Goal: Task Accomplishment & Management: Use online tool/utility

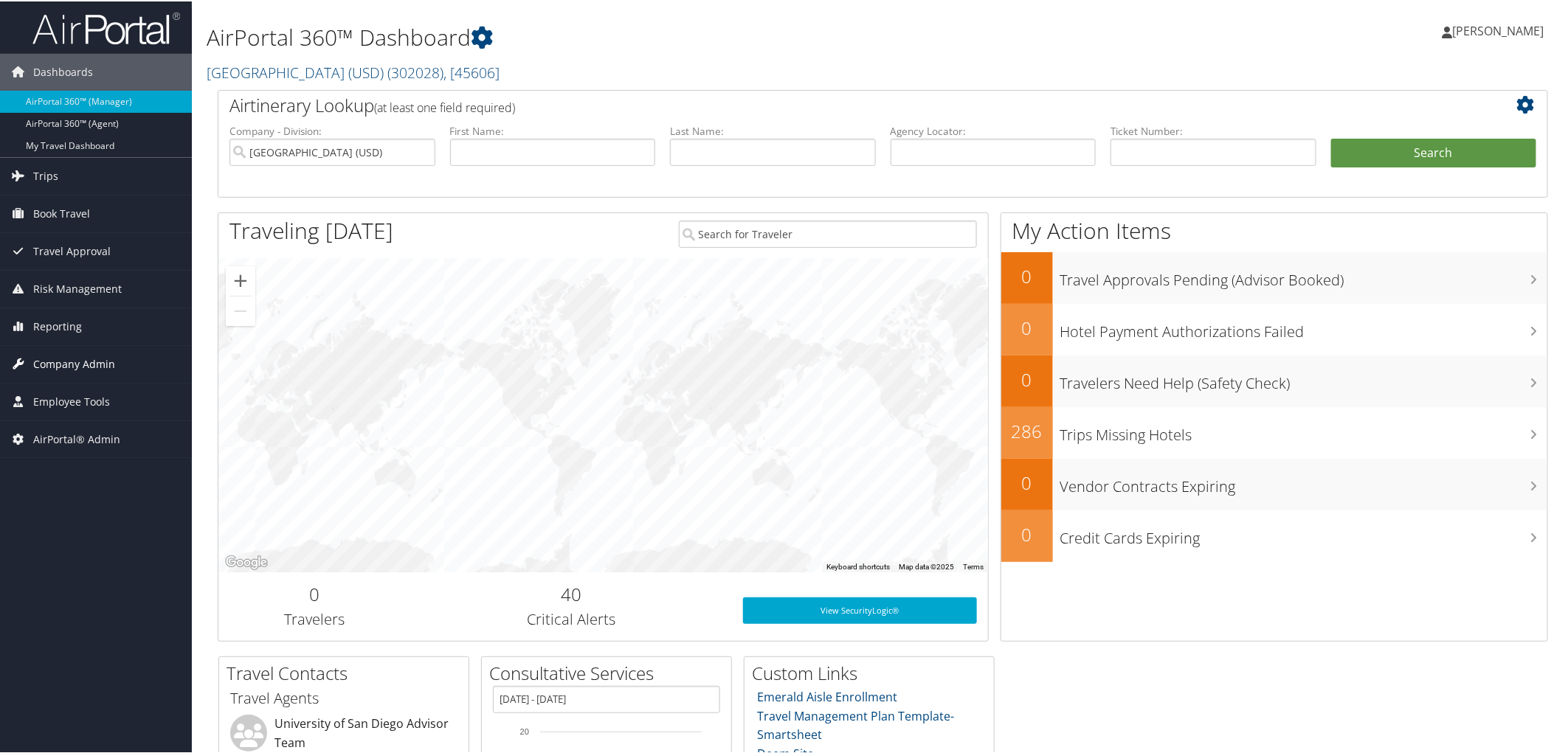
click at [48, 365] on span "Company Admin" at bounding box center [74, 362] width 82 height 37
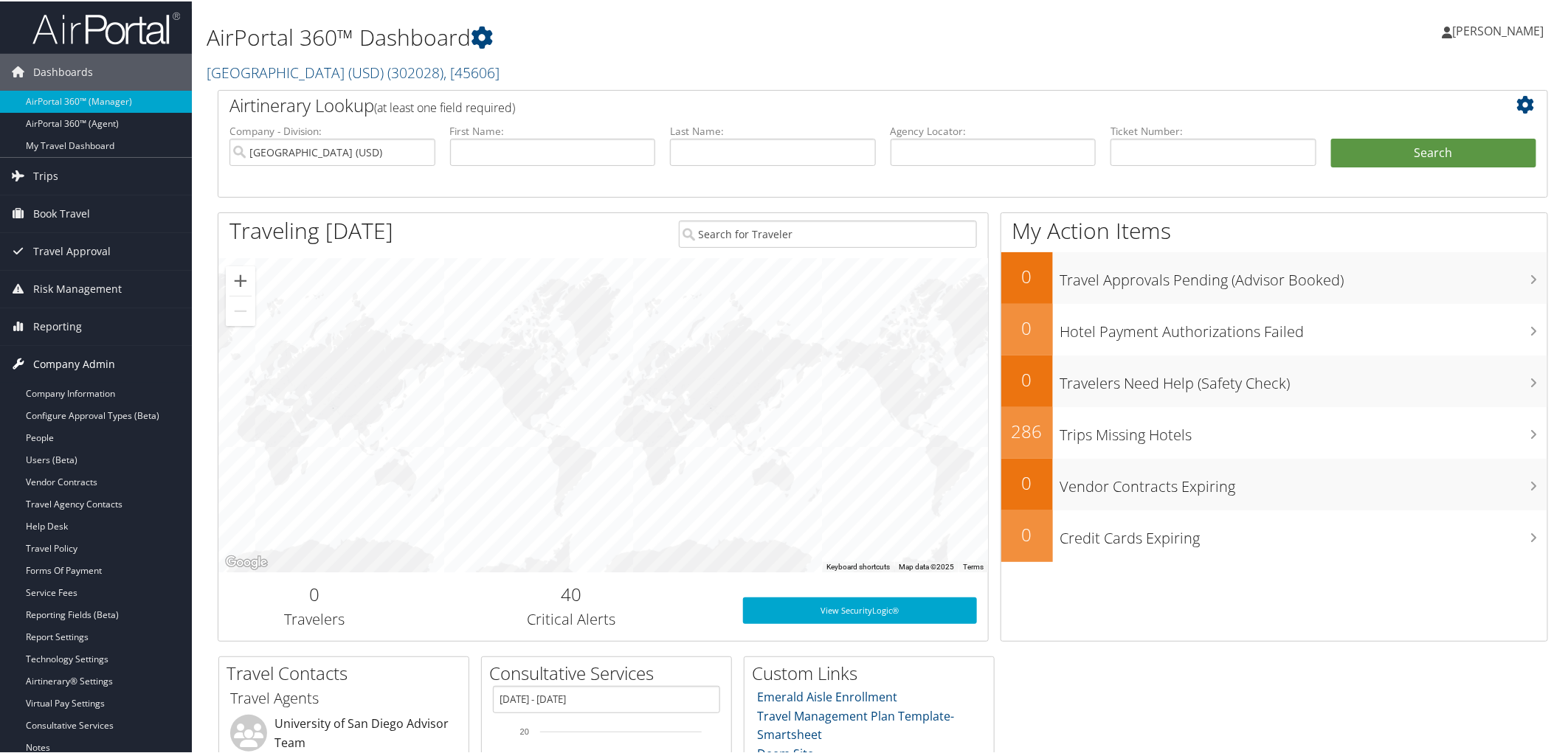
click at [49, 361] on span "Company Admin" at bounding box center [74, 362] width 82 height 37
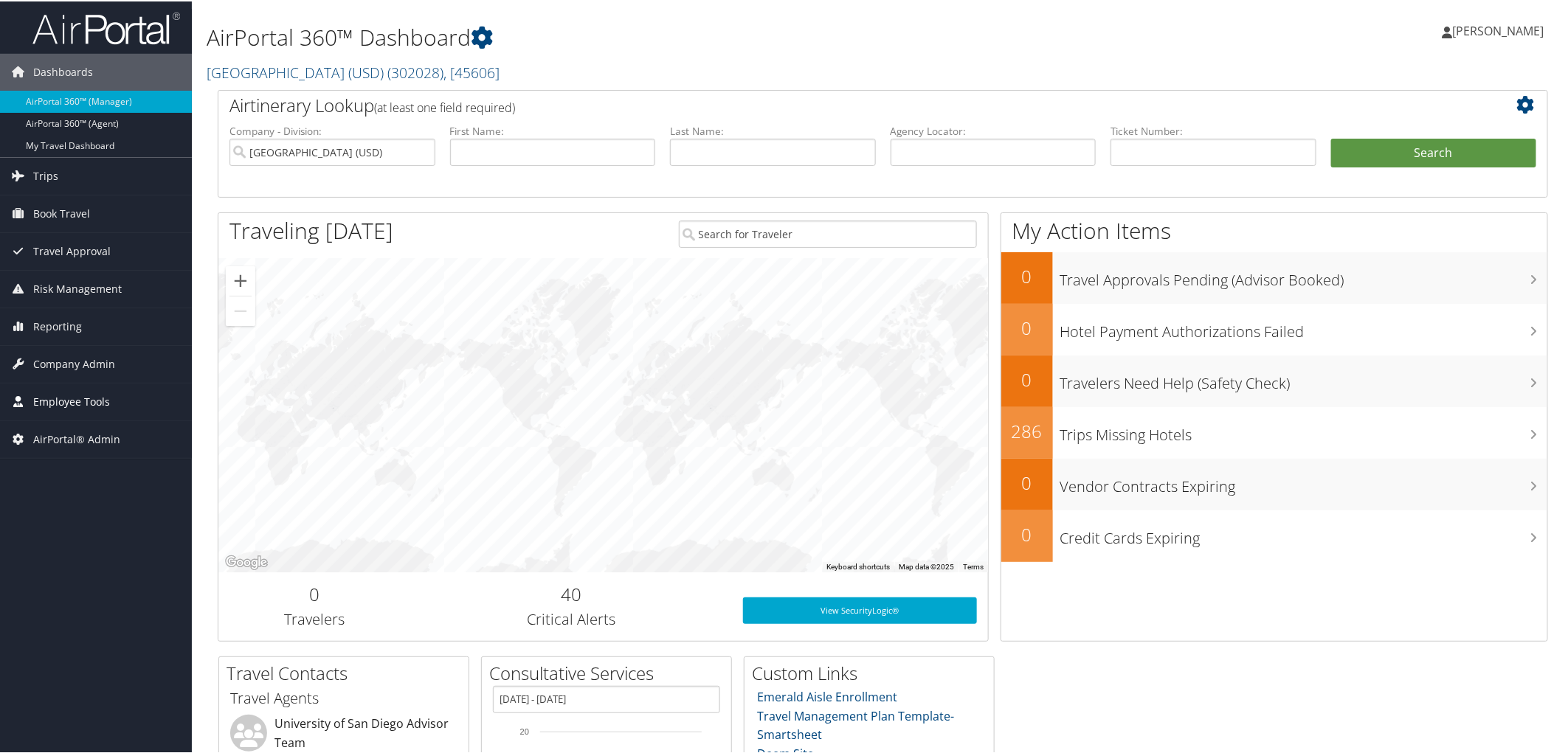
click at [58, 394] on span "Employee Tools" at bounding box center [71, 400] width 77 height 37
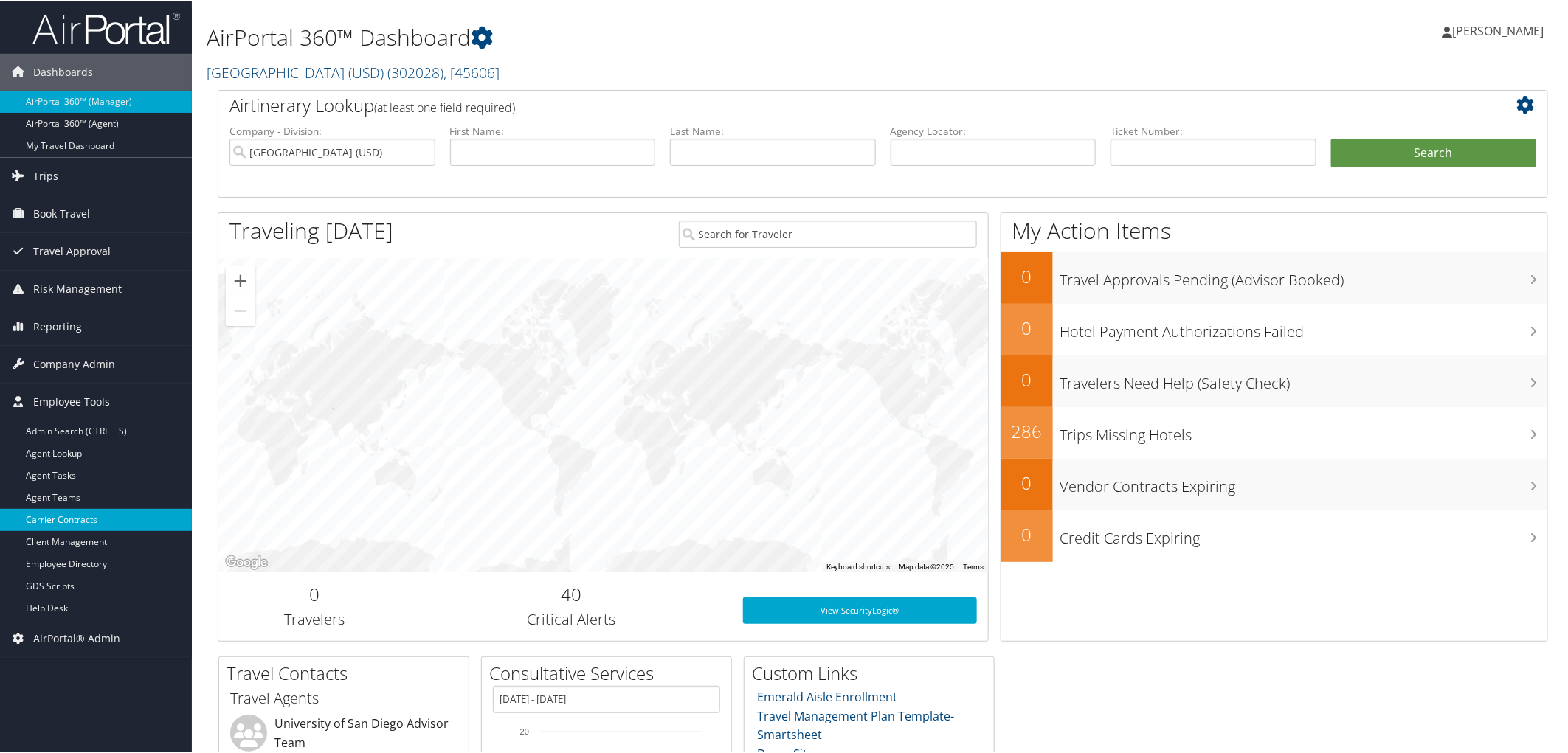
click at [59, 517] on link "Carrier Contracts" at bounding box center [96, 518] width 192 height 22
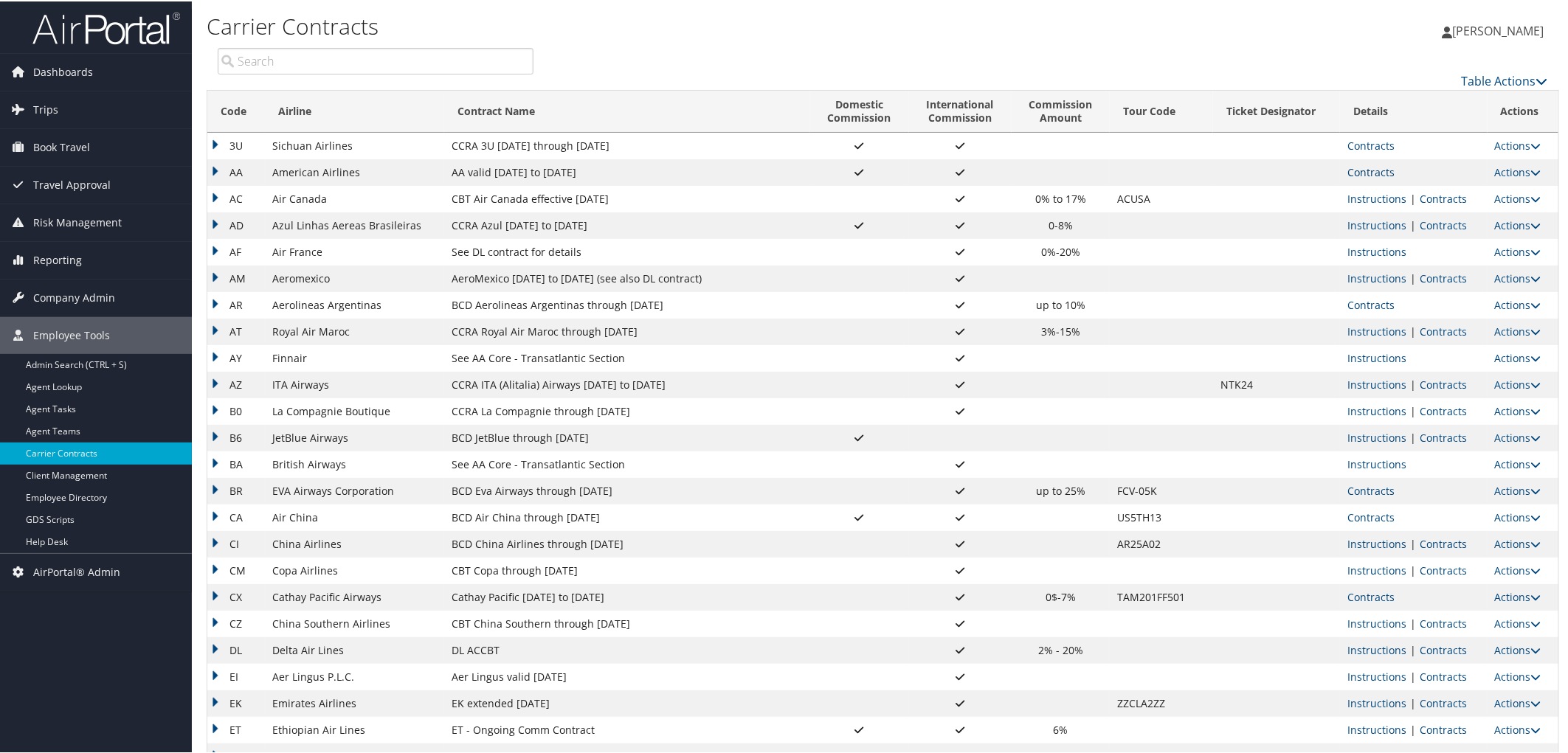
click at [1354, 172] on link "Contracts" at bounding box center [1371, 171] width 48 height 14
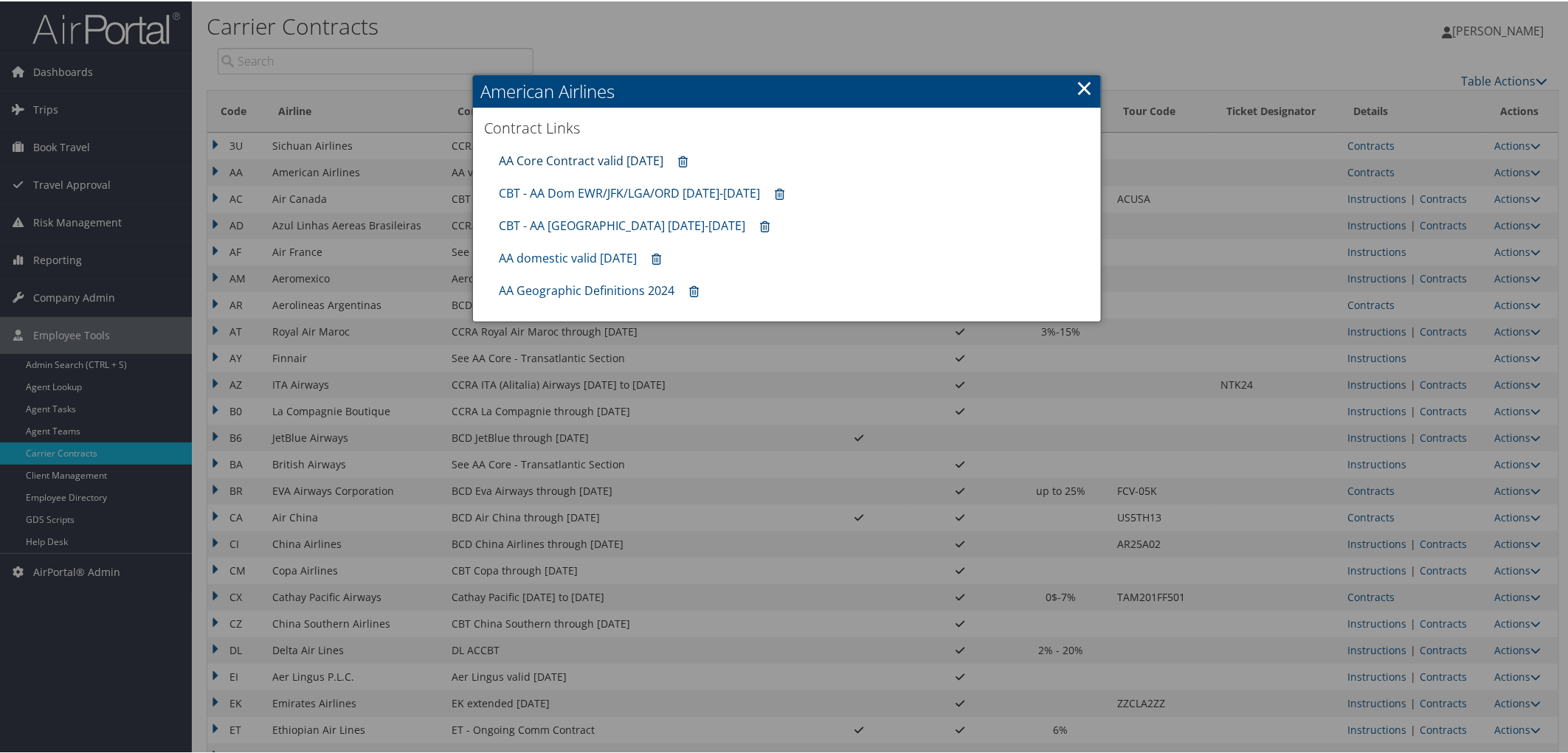
click at [585, 159] on link "AA Core Contract valid 30jun26" at bounding box center [581, 159] width 164 height 16
click at [549, 286] on link "AA Geographic Definitions 2024" at bounding box center [586, 289] width 175 height 16
click at [570, 150] on div "AA Core Contract valid 30jun26" at bounding box center [787, 159] width 591 height 32
click at [571, 153] on link "AA Core Contract valid 30jun26" at bounding box center [581, 159] width 164 height 16
click at [1387, 594] on div at bounding box center [787, 376] width 1574 height 753
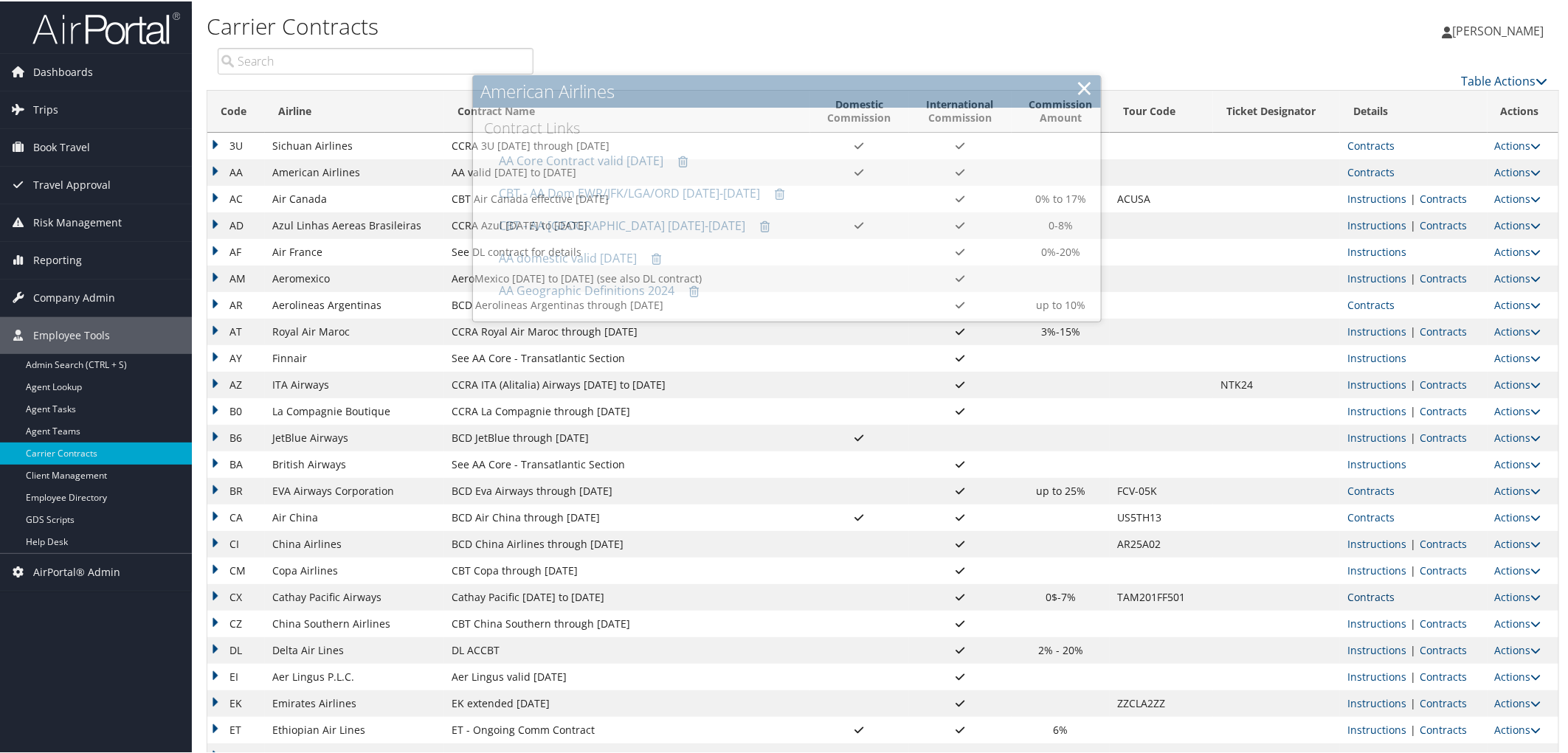
click at [1376, 595] on link "Contracts" at bounding box center [1371, 595] width 48 height 14
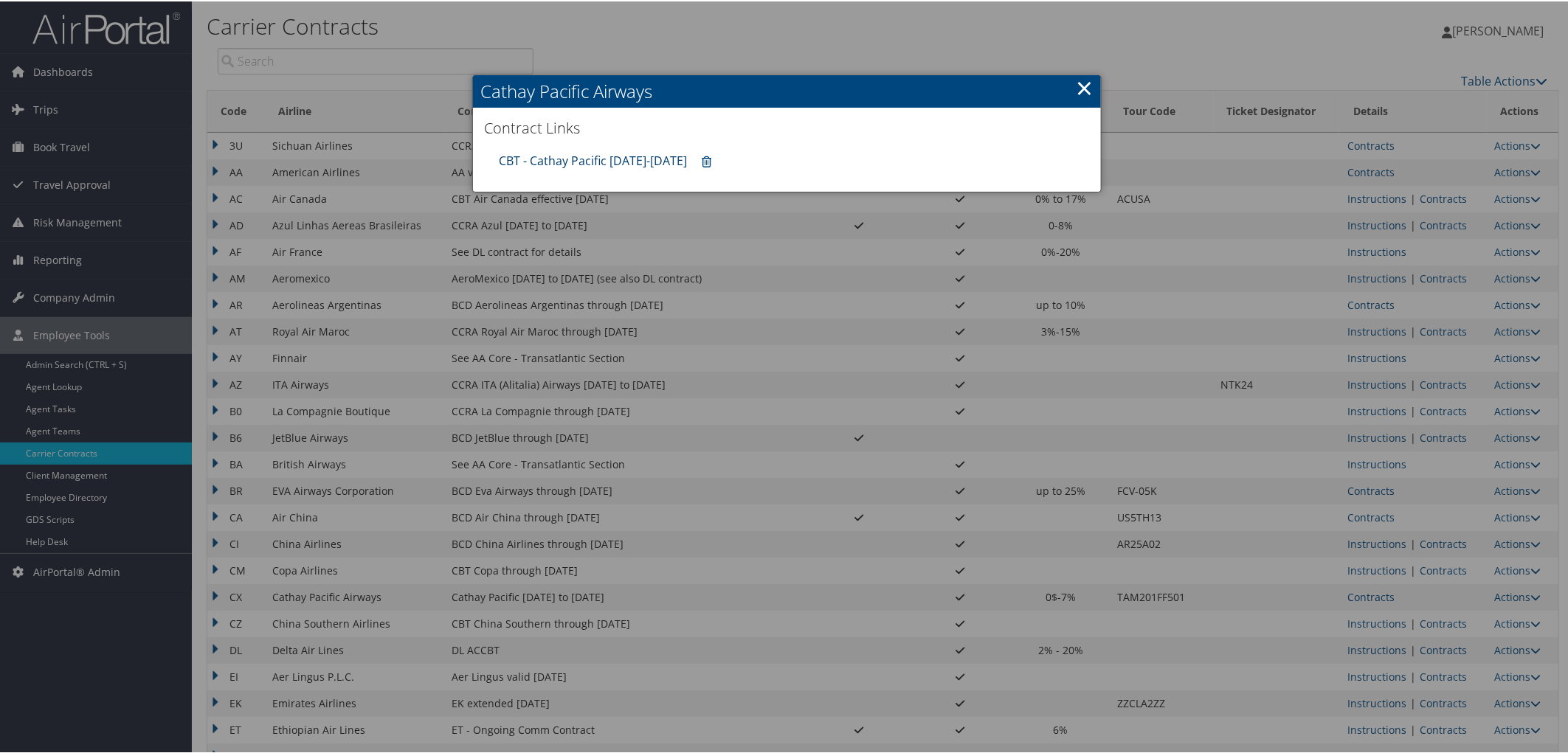
click at [621, 163] on link "CBT - Cathay Pacific 8.1.25-12.31.25" at bounding box center [592, 159] width 188 height 16
click at [46, 100] on div at bounding box center [787, 376] width 1574 height 753
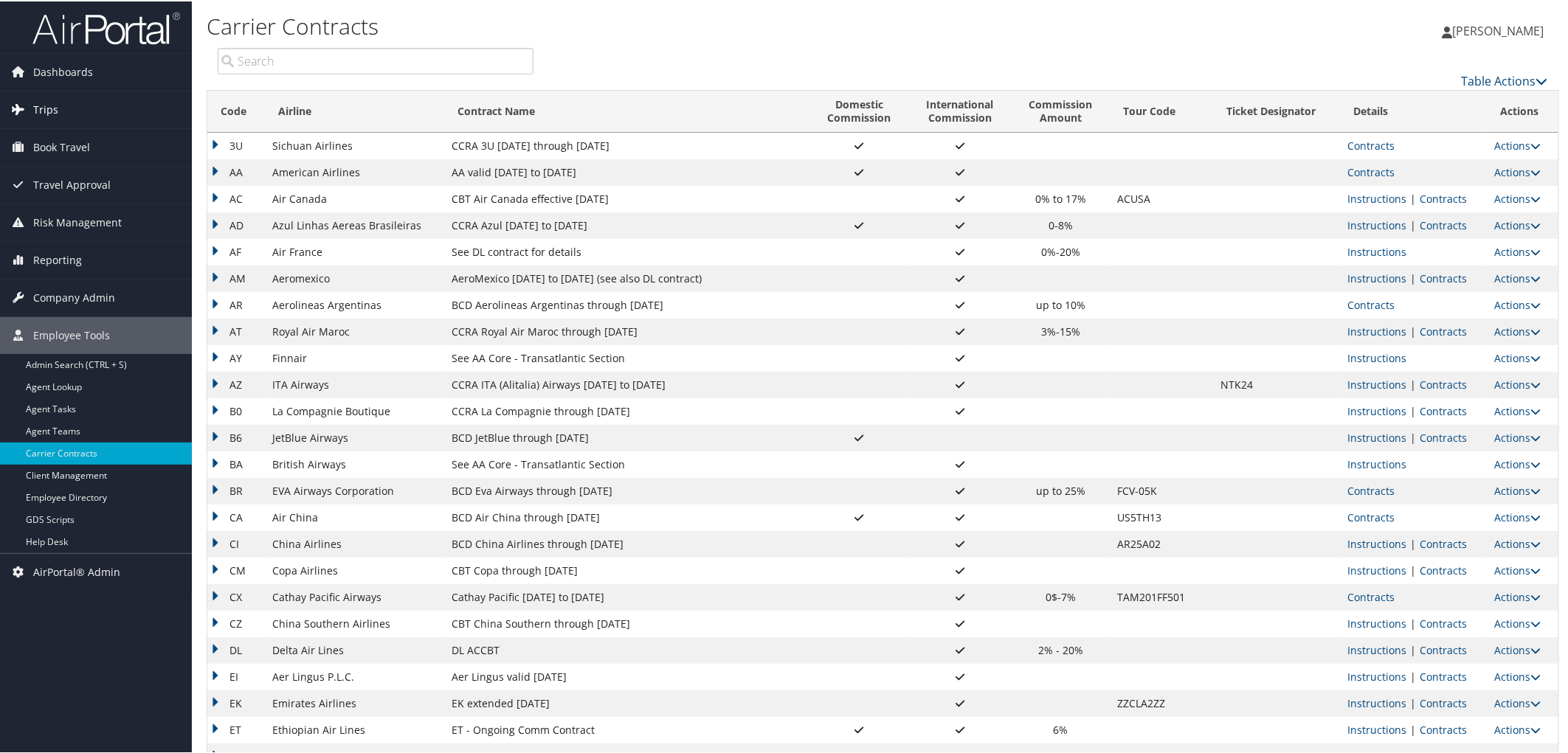
click at [63, 112] on link "Trips" at bounding box center [96, 108] width 192 height 37
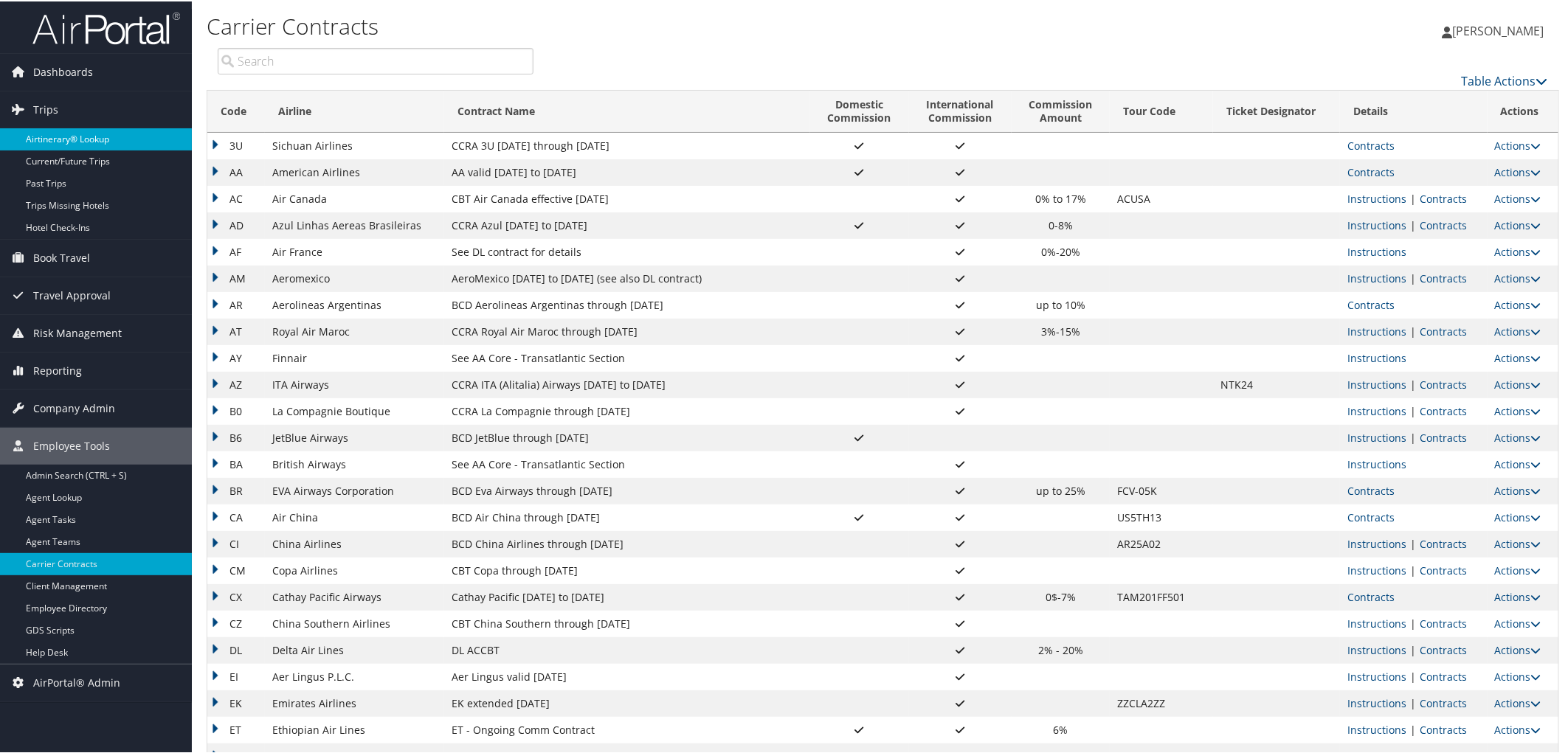
click at [122, 138] on link "Airtinerary® Lookup" at bounding box center [96, 138] width 192 height 22
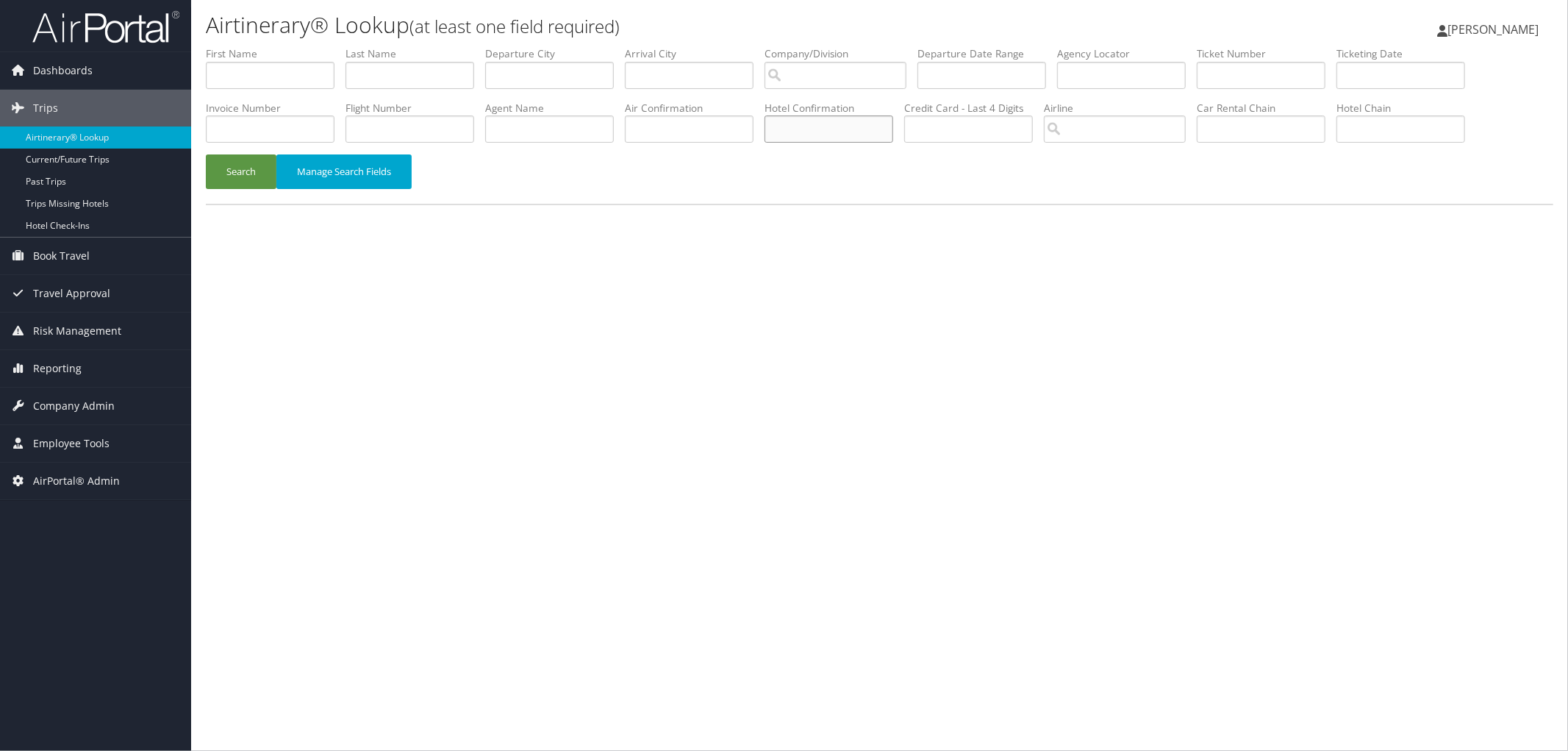
click at [824, 123] on input "text" at bounding box center [828, 129] width 129 height 27
paste input "23717B10509523"
click at [232, 171] on button "Search" at bounding box center [240, 172] width 70 height 35
drag, startPoint x: 869, startPoint y: 129, endPoint x: 757, endPoint y: 126, distance: 112.0
click at [757, 47] on ul "First Name Last Name Departure City Arrival City Company/Division Airport/City …" at bounding box center [879, 47] width 1348 height 0
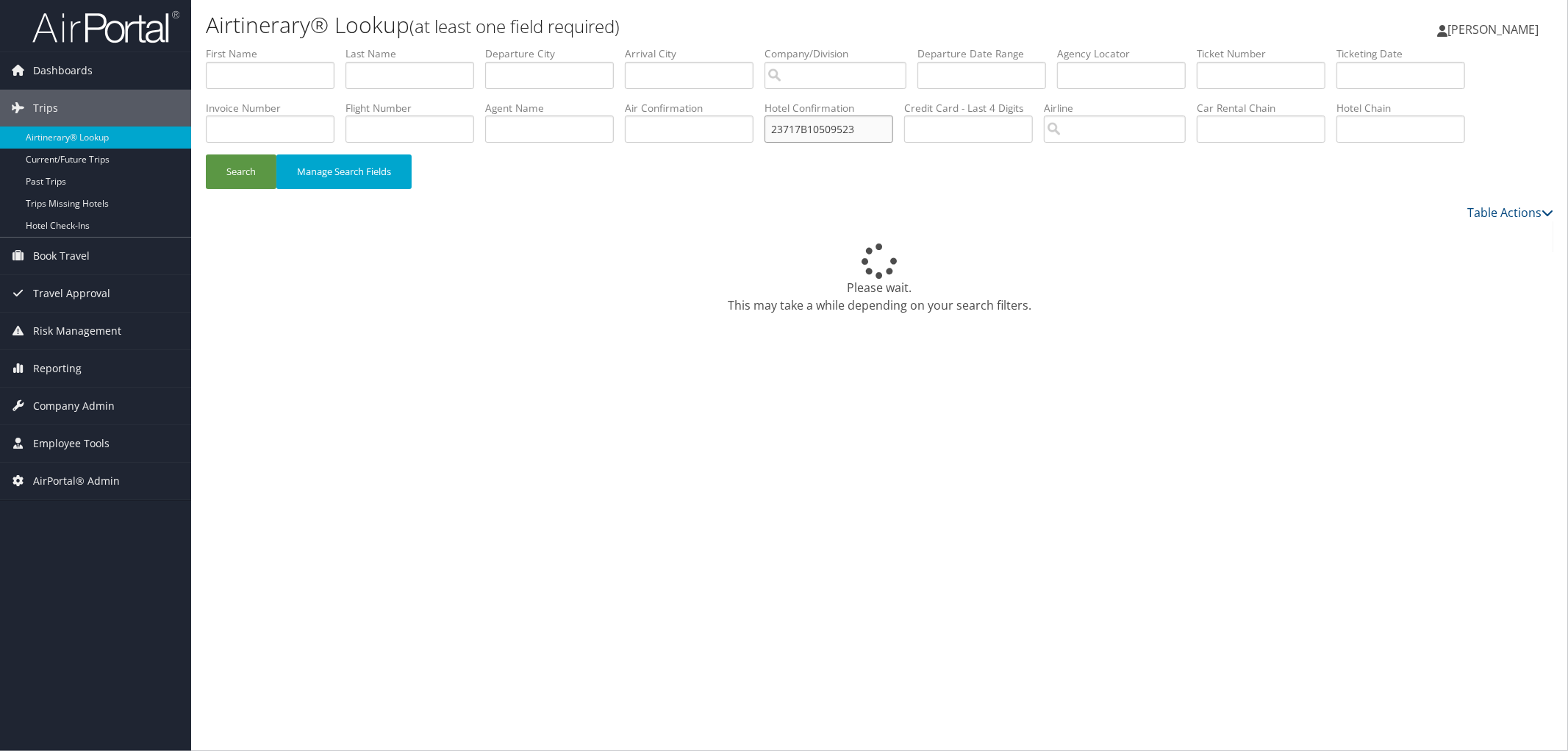
paste input "10649sf98835"
type input "10649sf988353"
click at [238, 170] on button "Search" at bounding box center [240, 172] width 70 height 35
drag, startPoint x: 910, startPoint y: 129, endPoint x: 680, endPoint y: 126, distance: 230.0
click at [680, 47] on ul "First Name Last Name Departure City Arrival City Company/Division Airport/City …" at bounding box center [879, 47] width 1348 height 0
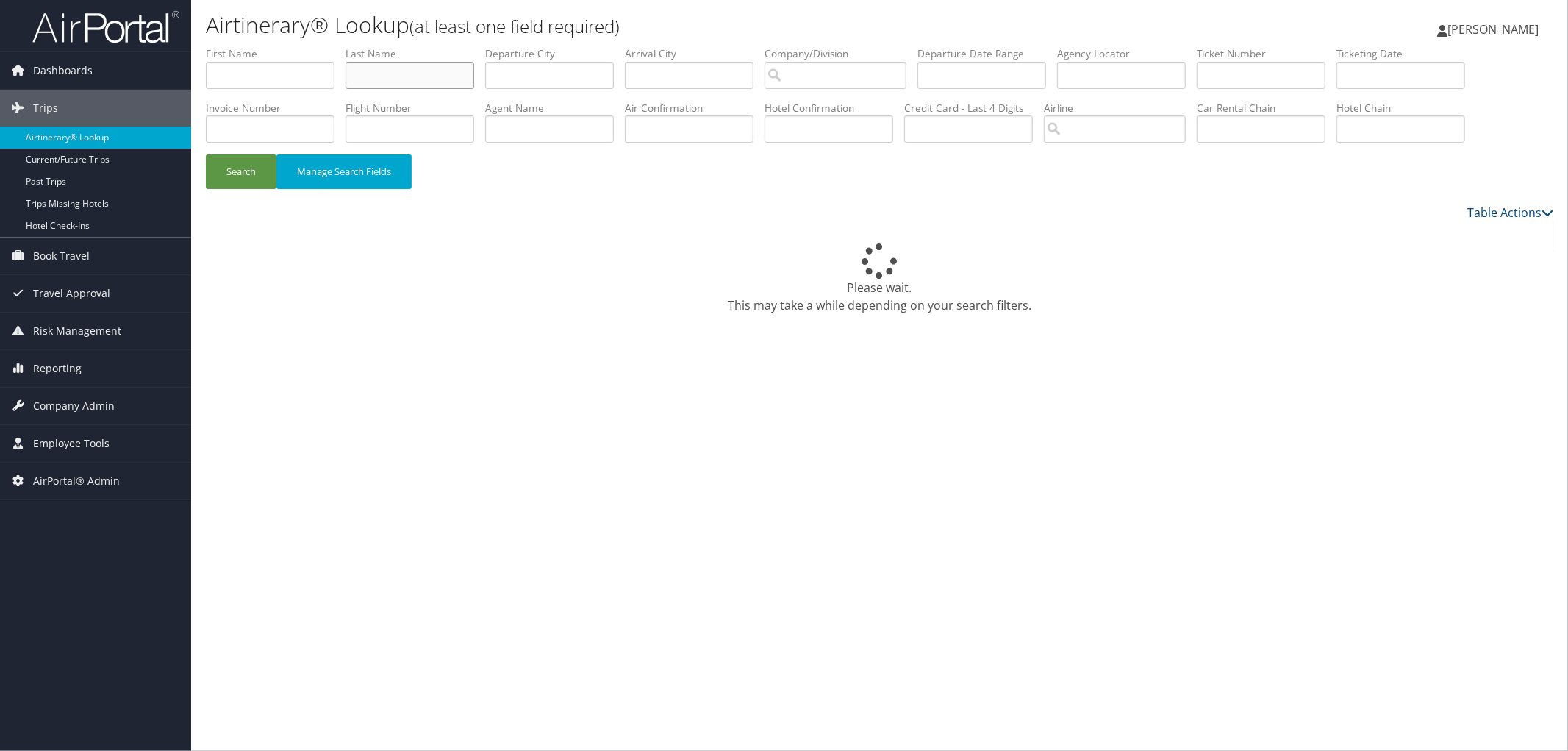
click at [376, 70] on input "text" at bounding box center [409, 75] width 129 height 27
type input "barreras"
click at [251, 72] on input "text" at bounding box center [270, 75] width 129 height 27
click at [227, 179] on button "Search" at bounding box center [240, 172] width 70 height 35
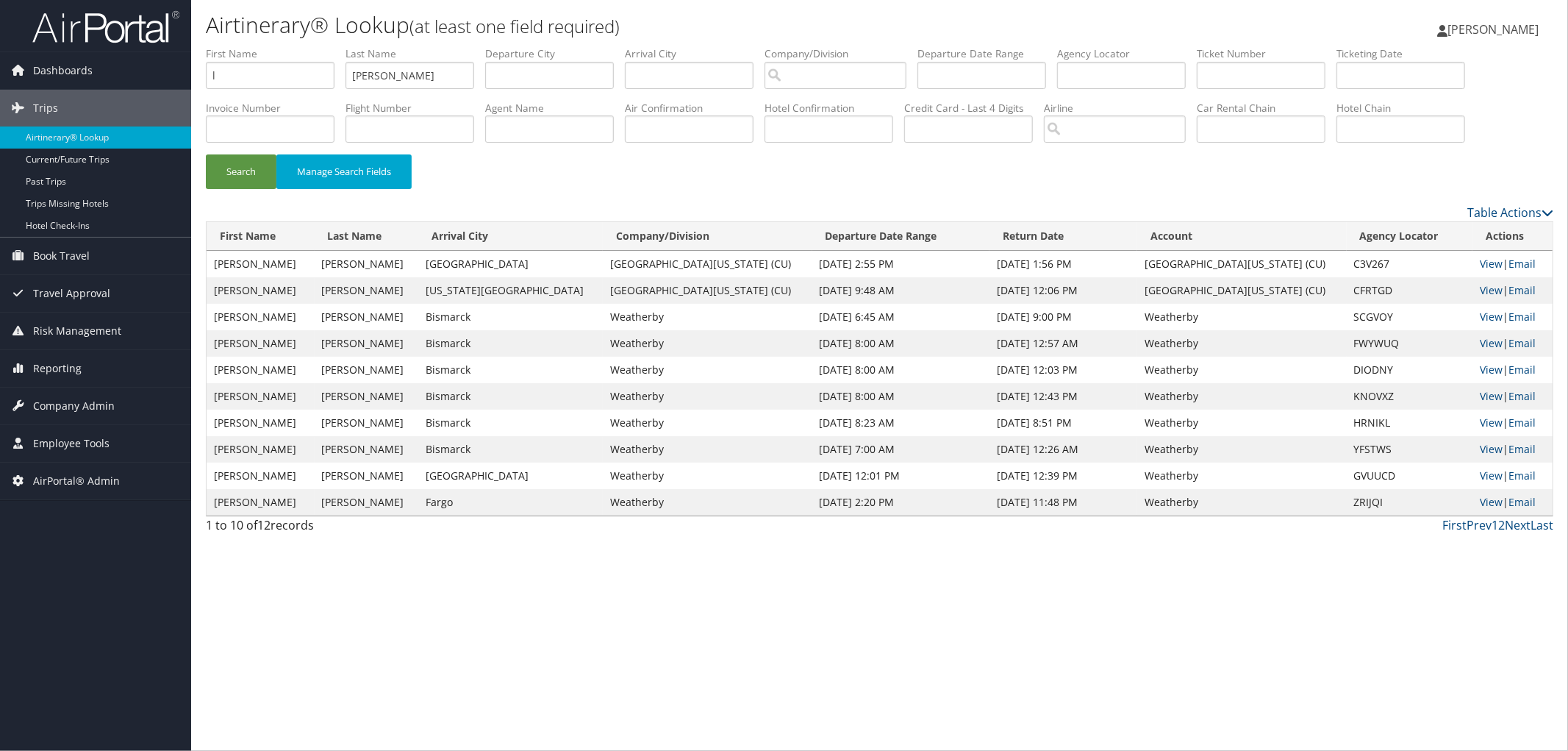
click at [241, 58] on label "First Name" at bounding box center [275, 54] width 140 height 15
click at [243, 78] on input "l" at bounding box center [270, 75] width 129 height 27
type input "liam"
click at [205, 154] on button "Search" at bounding box center [240, 172] width 70 height 35
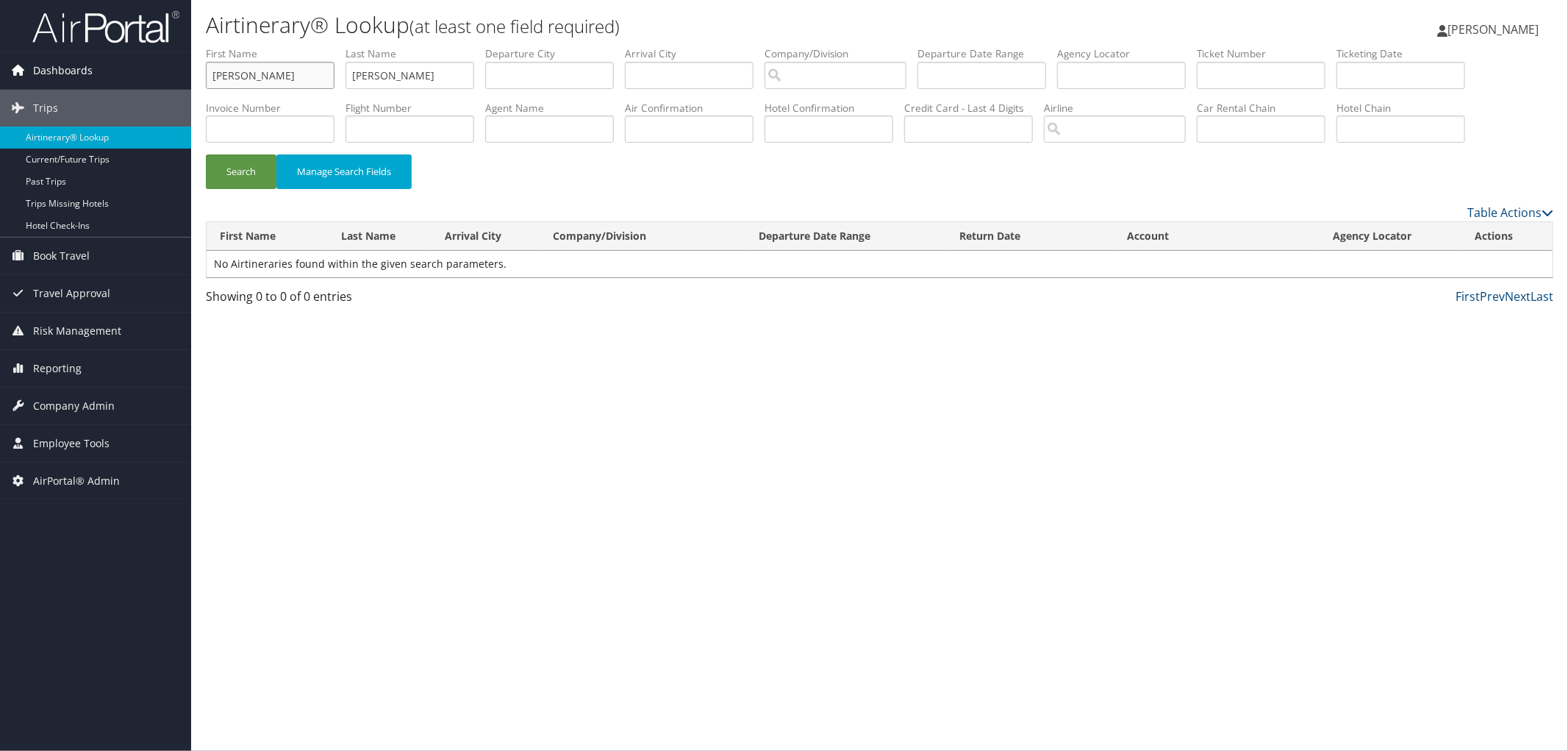
drag, startPoint x: 279, startPoint y: 74, endPoint x: 189, endPoint y: 77, distance: 90.0
click at [189, 77] on div "Dashboards AirPortal 360™ (Manager) AirPortal 360™ (Agent) My Travel Dashboard …" at bounding box center [784, 376] width 1568 height 751
type input "henry"
click at [205, 154] on button "Search" at bounding box center [240, 172] width 70 height 35
drag, startPoint x: 253, startPoint y: 69, endPoint x: 193, endPoint y: 74, distance: 60.2
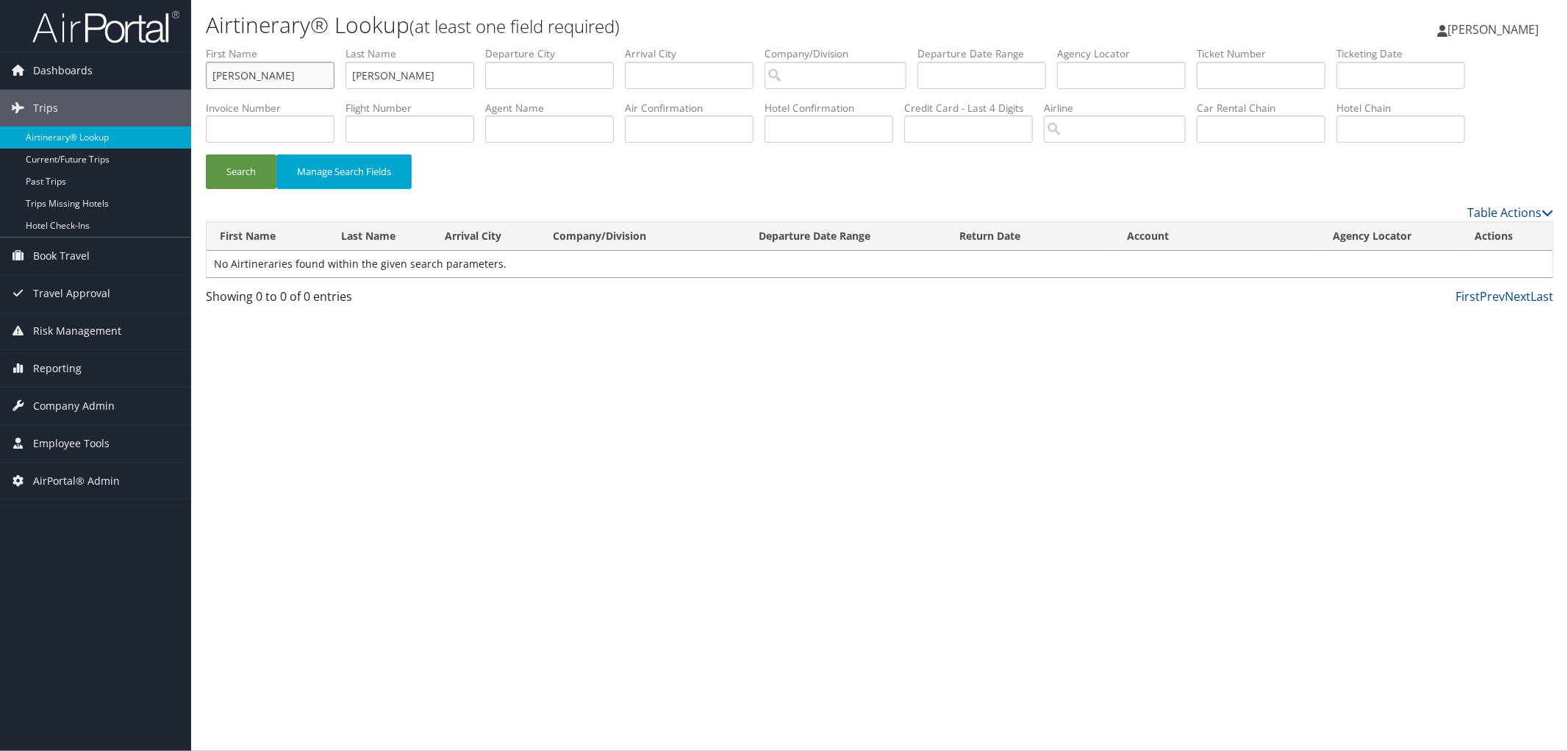
click at [193, 74] on div "Airtinerary® Lookup (at least one field required) Ashley Lammert Ashley Lammert…" at bounding box center [880, 376] width 1377 height 751
click at [245, 174] on button "Search" at bounding box center [240, 172] width 70 height 35
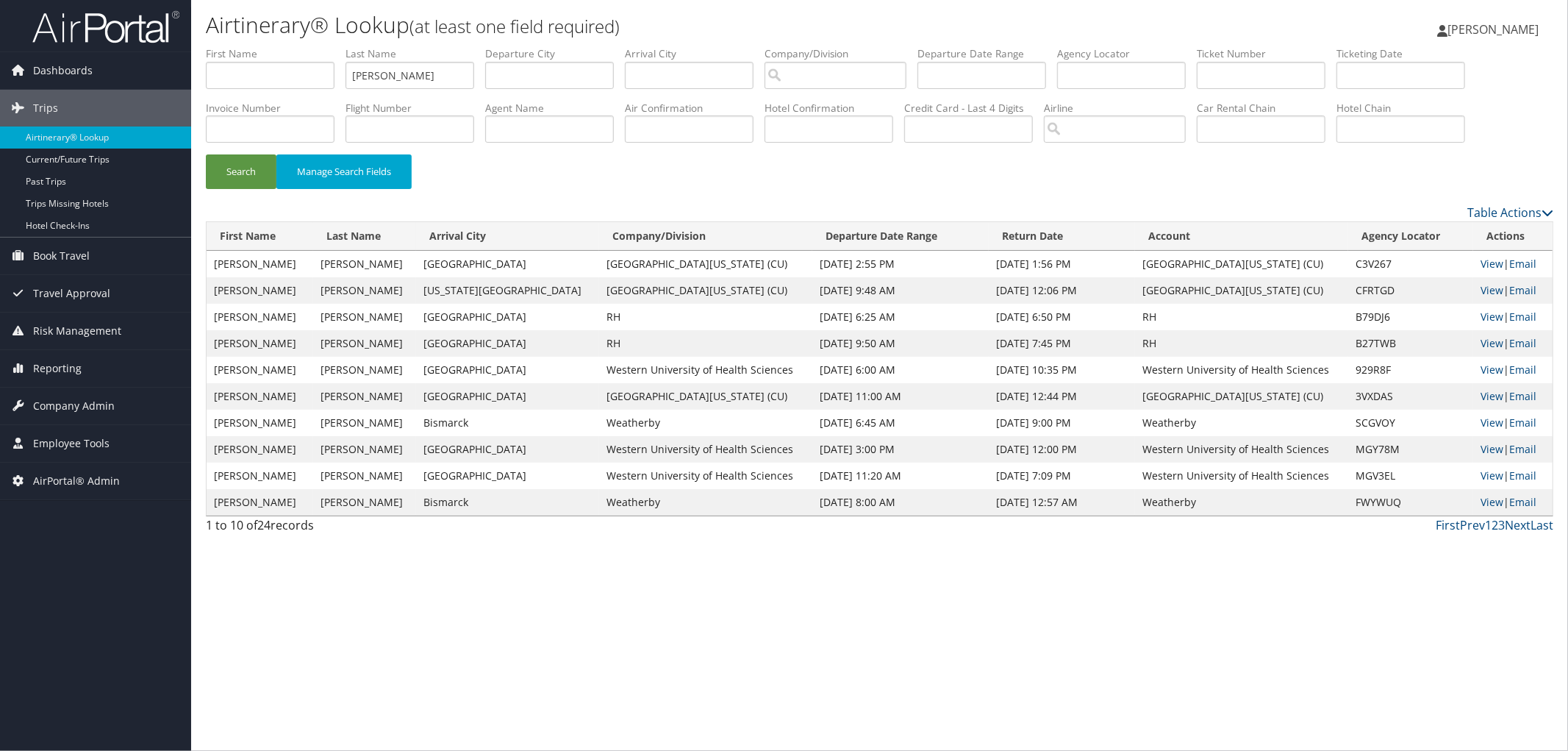
click at [746, 611] on div "Airtinerary® Lookup (at least one field required) Ashley Lammert Ashley Lammert…" at bounding box center [880, 376] width 1377 height 751
click at [280, 77] on input "text" at bounding box center [270, 75] width 129 height 27
type input "harry"
click at [205, 154] on button "Search" at bounding box center [240, 172] width 70 height 35
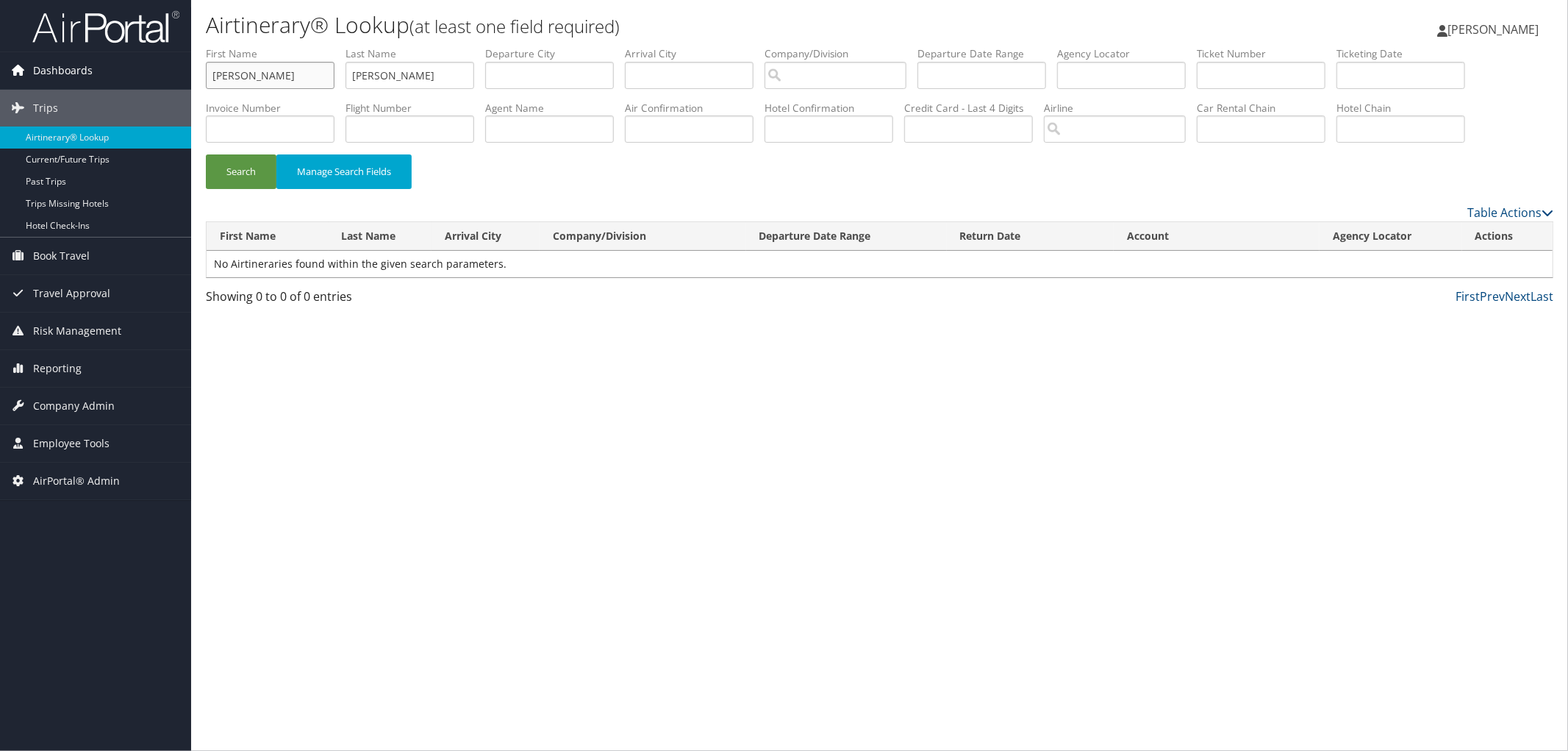
drag, startPoint x: 280, startPoint y: 77, endPoint x: 182, endPoint y: 76, distance: 98.0
click at [182, 76] on div "Dashboards AirPortal 360™ (Manager) AirPortal 360™ (Agent) My Travel Dashboard …" at bounding box center [784, 376] width 1568 height 751
type input "liam"
click at [205, 154] on button "Search" at bounding box center [240, 172] width 70 height 35
drag, startPoint x: 259, startPoint y: 75, endPoint x: 192, endPoint y: 62, distance: 68.2
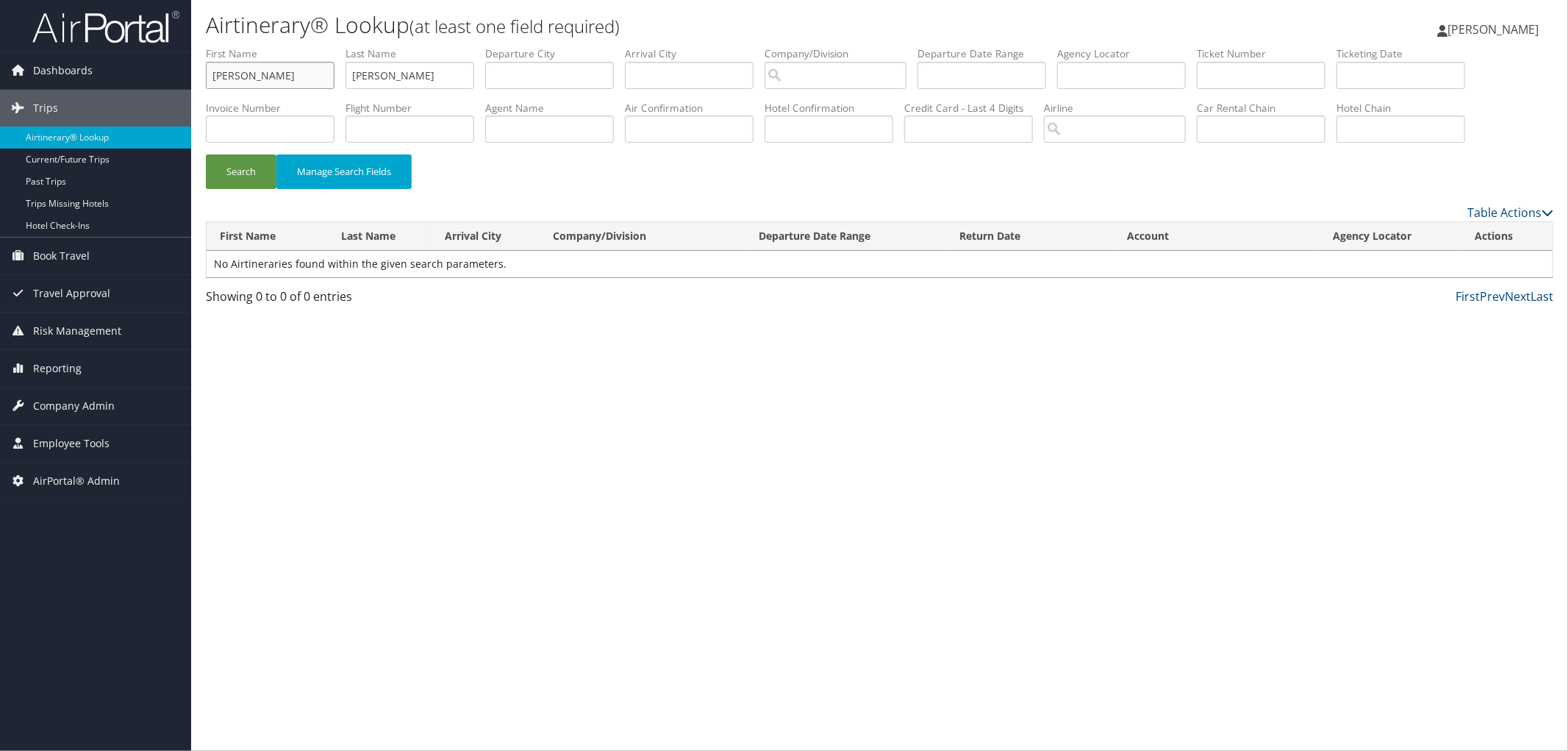
click at [192, 62] on div "Airtinerary® Lookup (at least one field required) Ashley Lammert Ashley Lammert…" at bounding box center [880, 376] width 1377 height 751
drag, startPoint x: 444, startPoint y: 77, endPoint x: 280, endPoint y: 64, distance: 164.5
click at [280, 47] on ul "First Name Last Name barreras Departure City Arrival City Company/Division Airp…" at bounding box center [879, 47] width 1348 height 0
click at [817, 118] on input "text" at bounding box center [828, 129] width 129 height 27
paste input "10649sf988353"
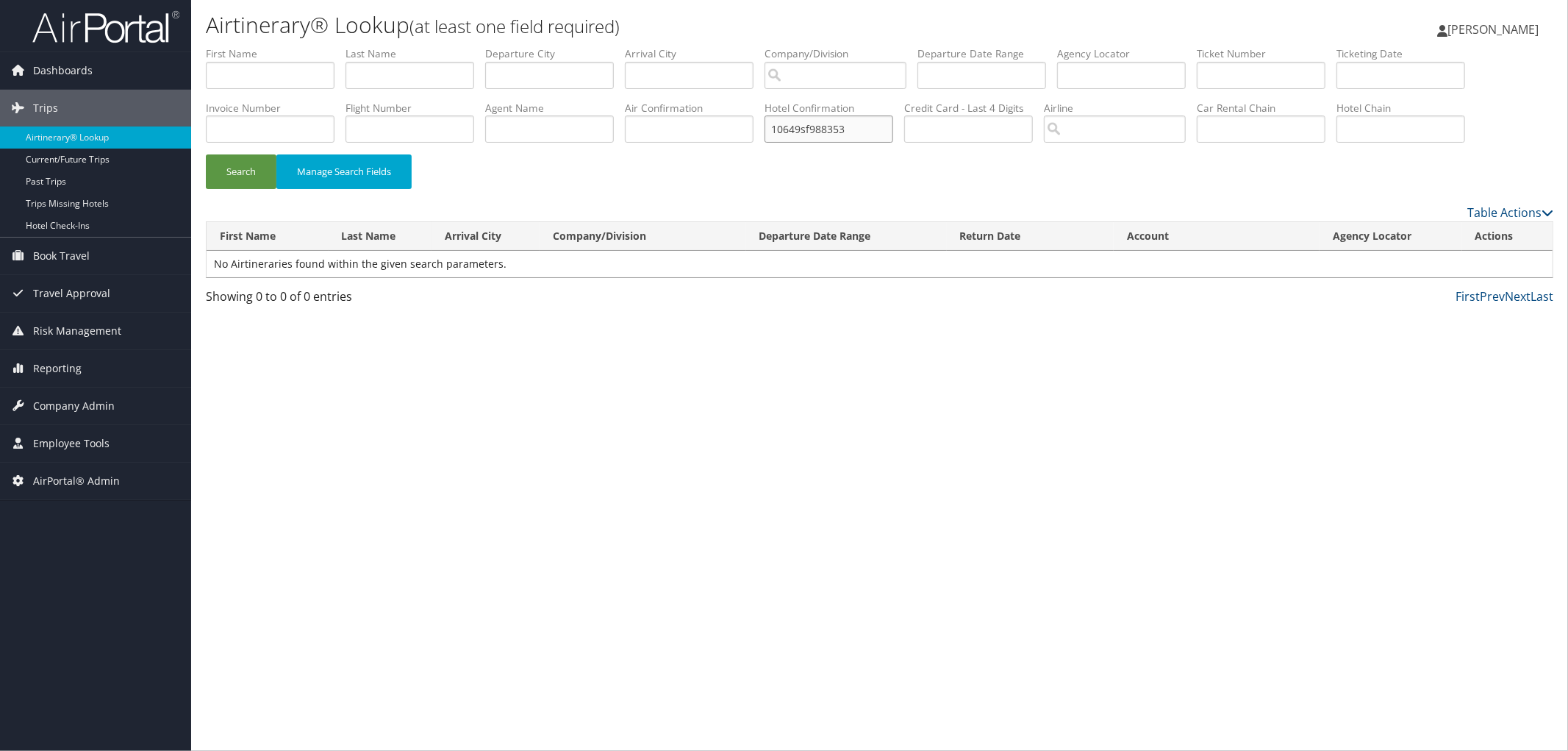
click at [831, 130] on input "10649sf988353" at bounding box center [828, 129] width 129 height 27
click at [205, 154] on button "Search" at bounding box center [240, 172] width 70 height 35
drag, startPoint x: 898, startPoint y: 128, endPoint x: 722, endPoint y: 130, distance: 176.0
click at [722, 47] on ul "First Name Last Name Departure City Arrival City Company/Division Airport/City …" at bounding box center [879, 47] width 1348 height 0
paste input "23717B1050952"
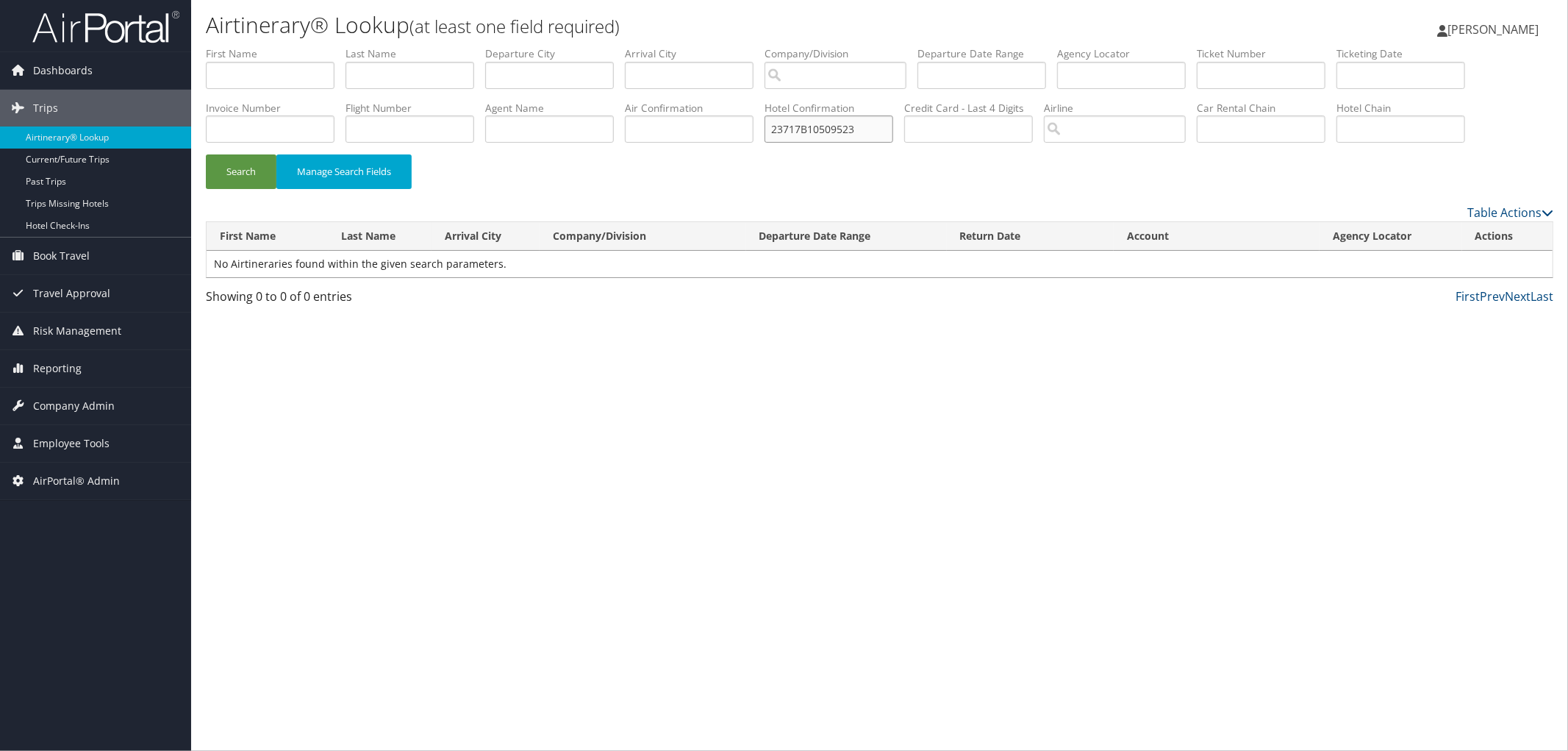
type input "23717B10509523"
click at [205, 154] on button "Search" at bounding box center [240, 172] width 70 height 35
drag, startPoint x: 894, startPoint y: 131, endPoint x: 733, endPoint y: 132, distance: 161.0
click at [733, 47] on ul "First Name Last Name Departure City Arrival City Company/Division Airport/City …" at bounding box center [879, 47] width 1348 height 0
click at [435, 69] on input "text" at bounding box center [409, 75] width 129 height 27
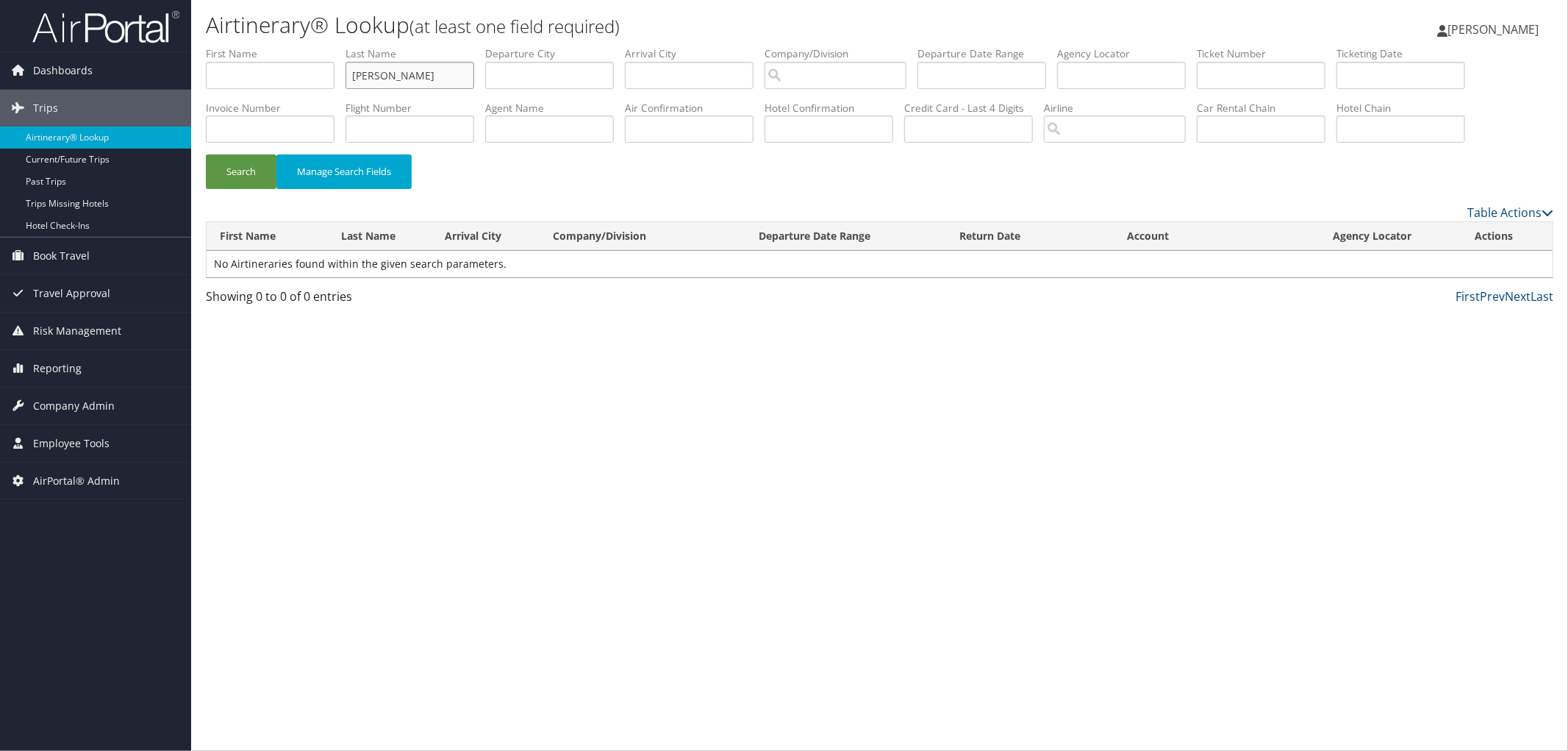
type input "barreras"
click at [205, 154] on button "Search" at bounding box center [240, 172] width 70 height 35
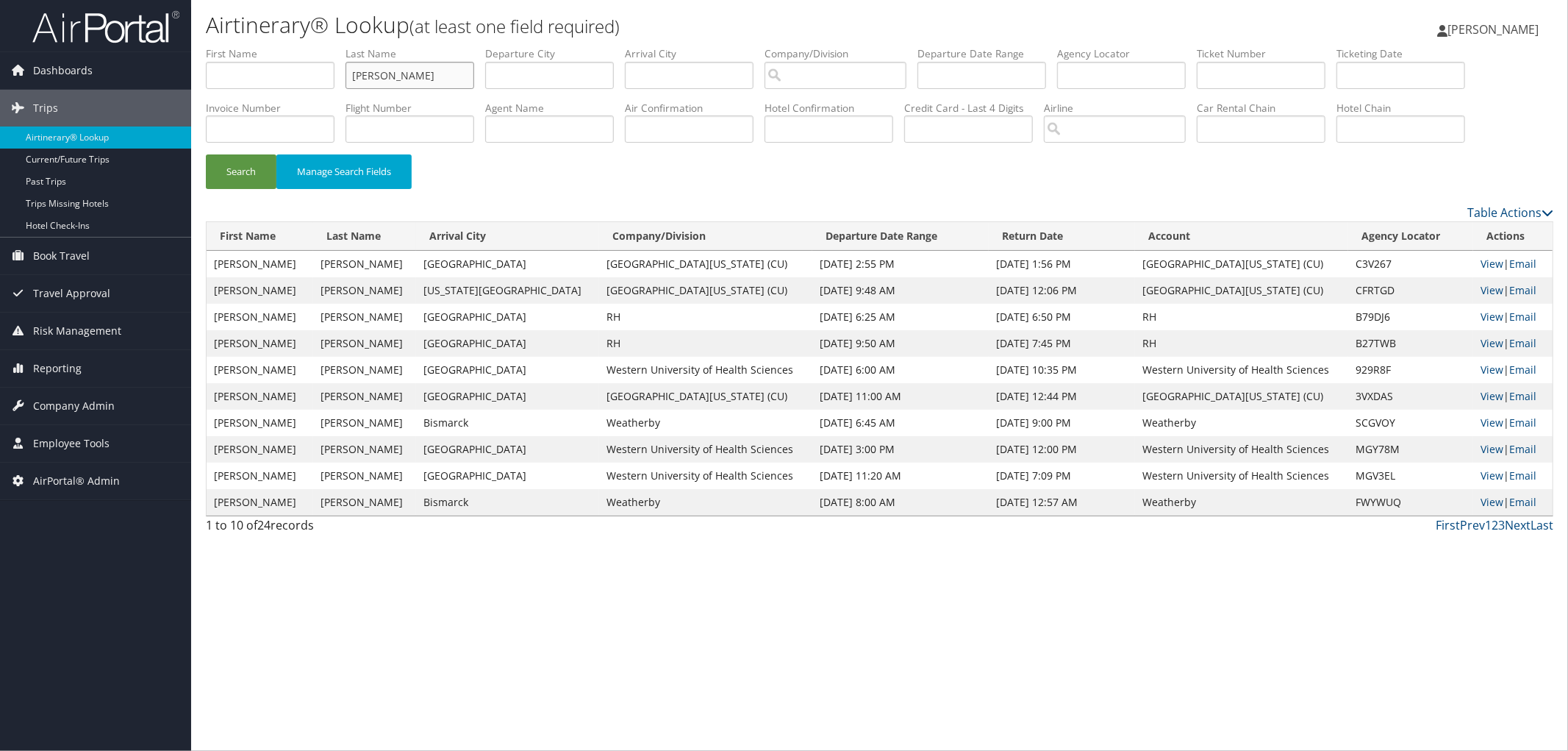
drag, startPoint x: 439, startPoint y: 79, endPoint x: 321, endPoint y: 68, distance: 118.5
click at [321, 47] on ul "First Name Last Name barreras Departure City Arrival City Company/Division Airp…" at bounding box center [879, 47] width 1348 height 0
